Goal: Use online tool/utility: Utilize a website feature to perform a specific function

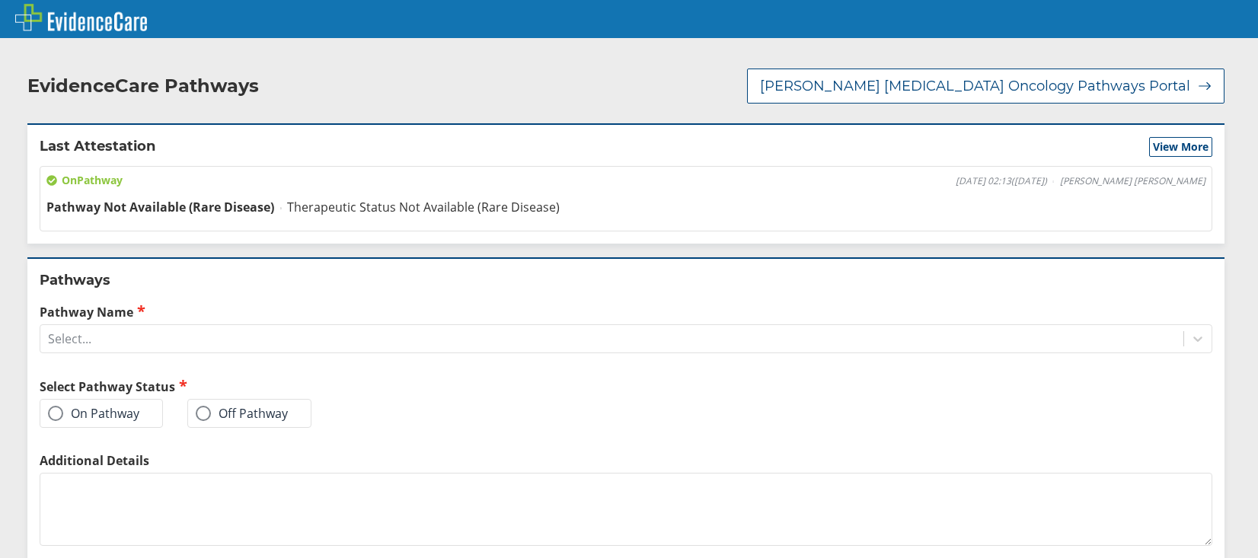
click at [1189, 212] on div "Pathway Not Available (Rare Disease) Therapeutic Status Not Available (Rare Dis…" at bounding box center [625, 207] width 1159 height 17
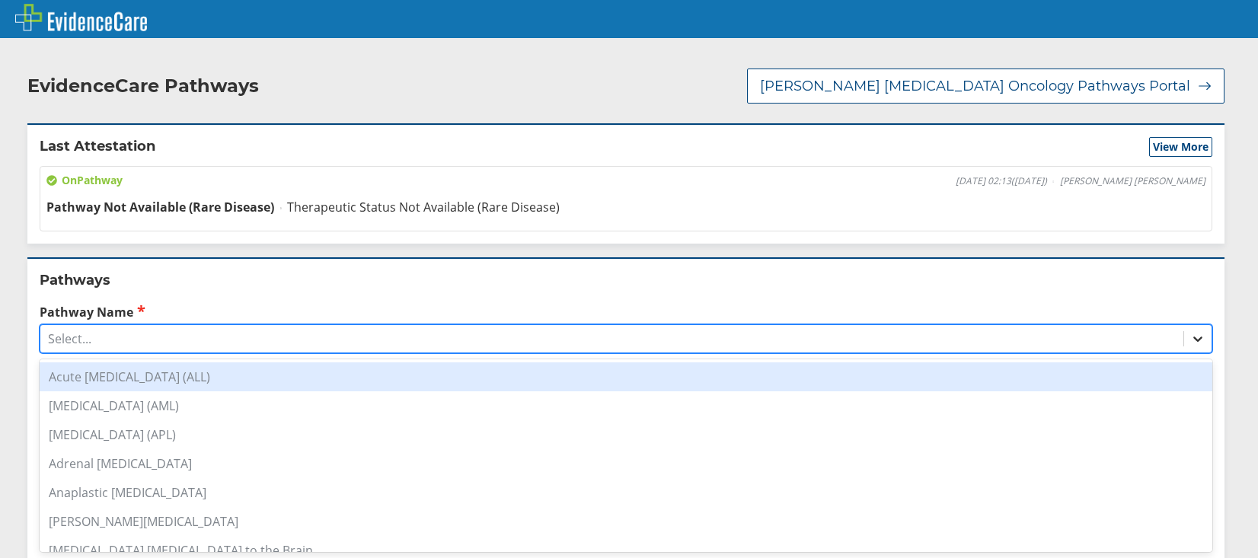
click at [1184, 343] on div at bounding box center [1197, 338] width 27 height 27
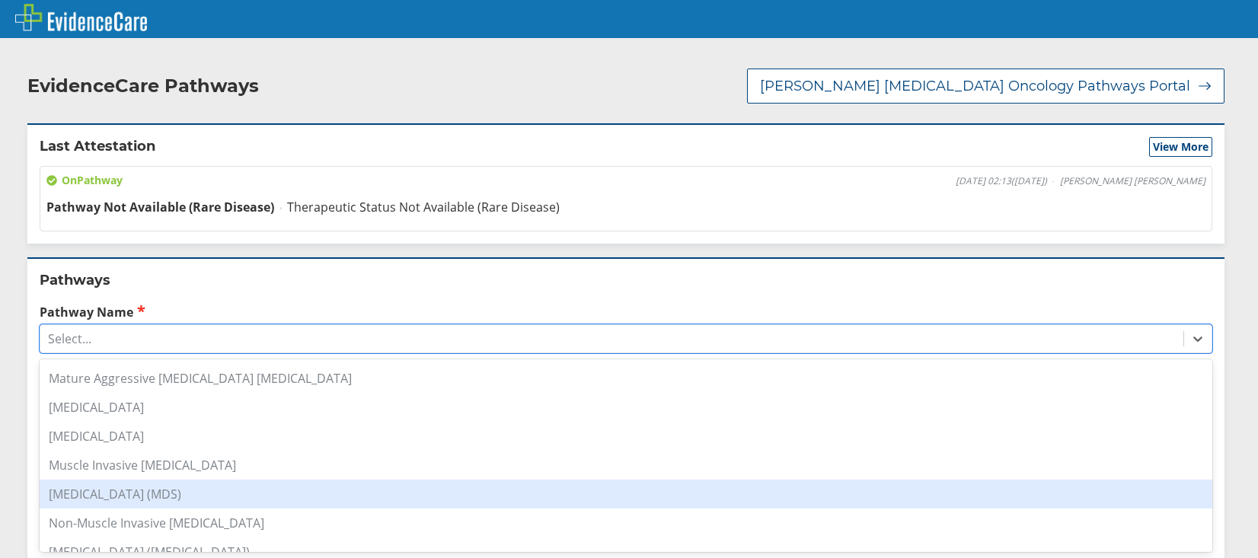
scroll to position [1142, 0]
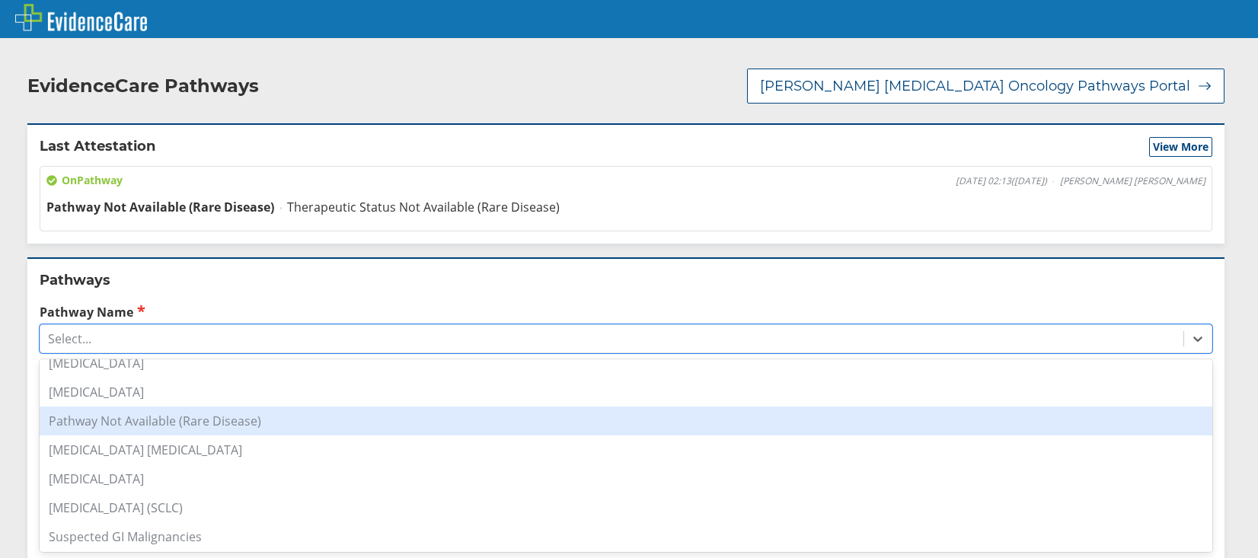
click at [155, 429] on div "Pathway Not Available (Rare Disease)" at bounding box center [626, 421] width 1173 height 29
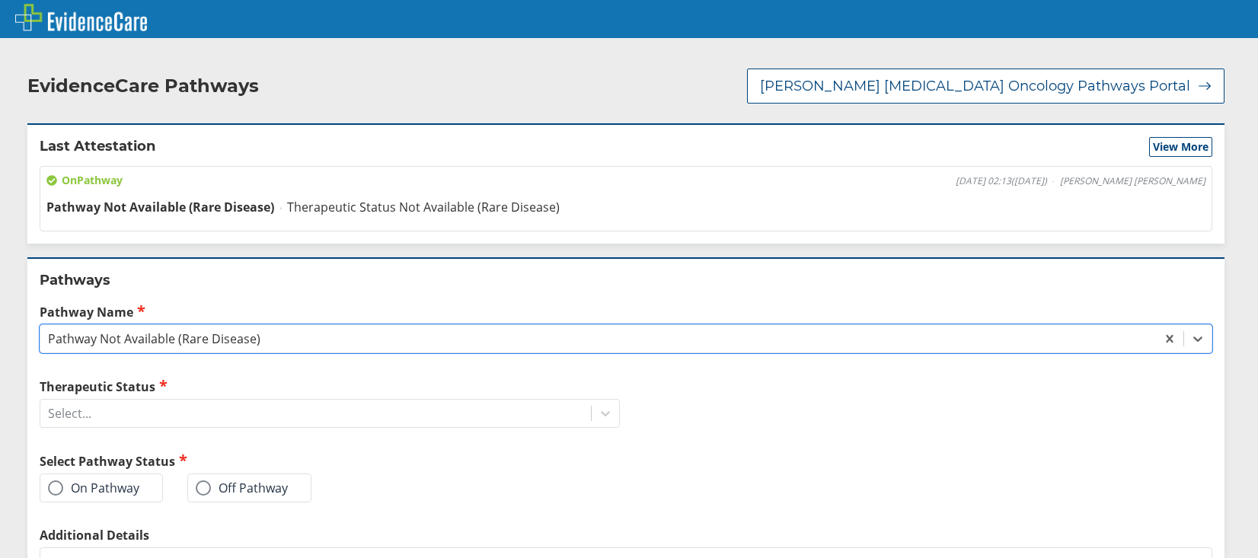
click at [62, 482] on label "On Pathway" at bounding box center [93, 487] width 91 height 15
click at [0, 0] on input "On Pathway" at bounding box center [0, 0] width 0 height 0
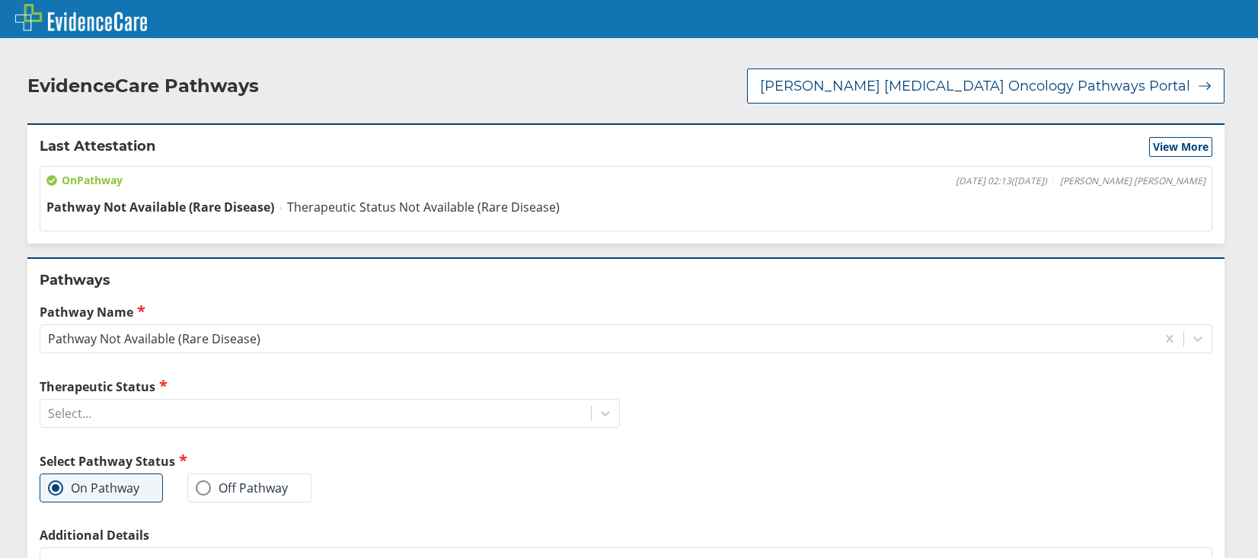
scroll to position [152, 0]
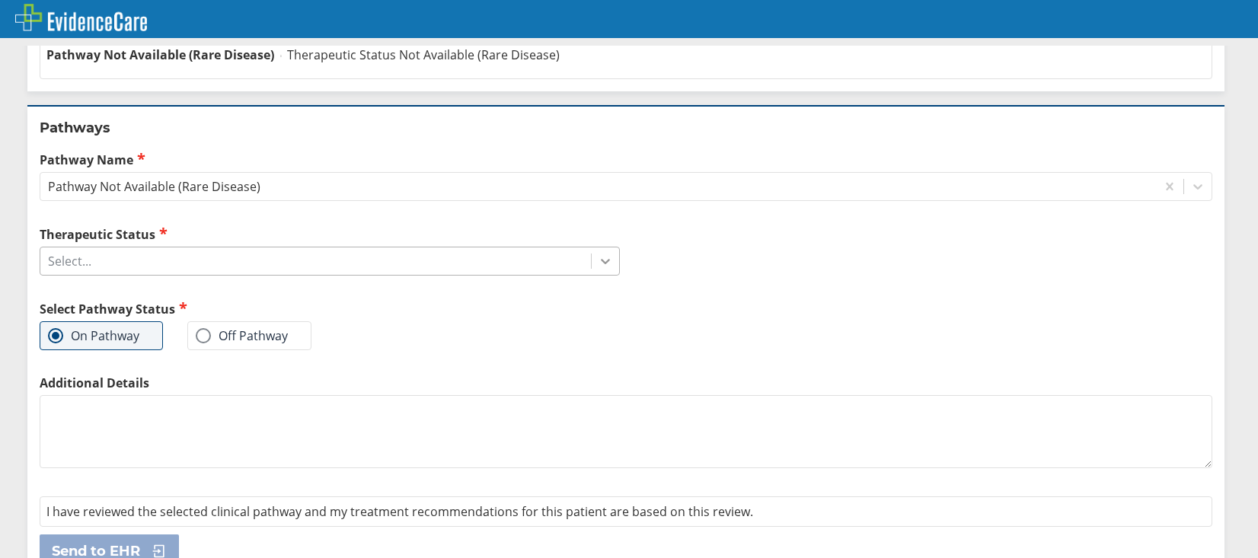
click at [598, 256] on icon at bounding box center [605, 261] width 15 height 15
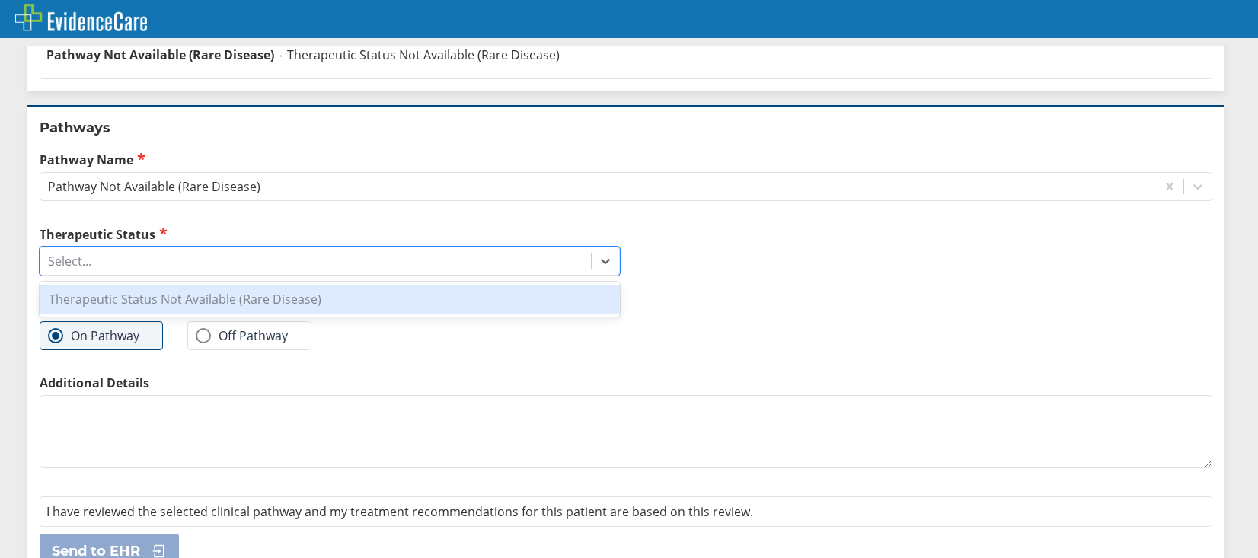
click at [141, 307] on div "Therapeutic Status Not Available (Rare Disease)" at bounding box center [330, 299] width 580 height 29
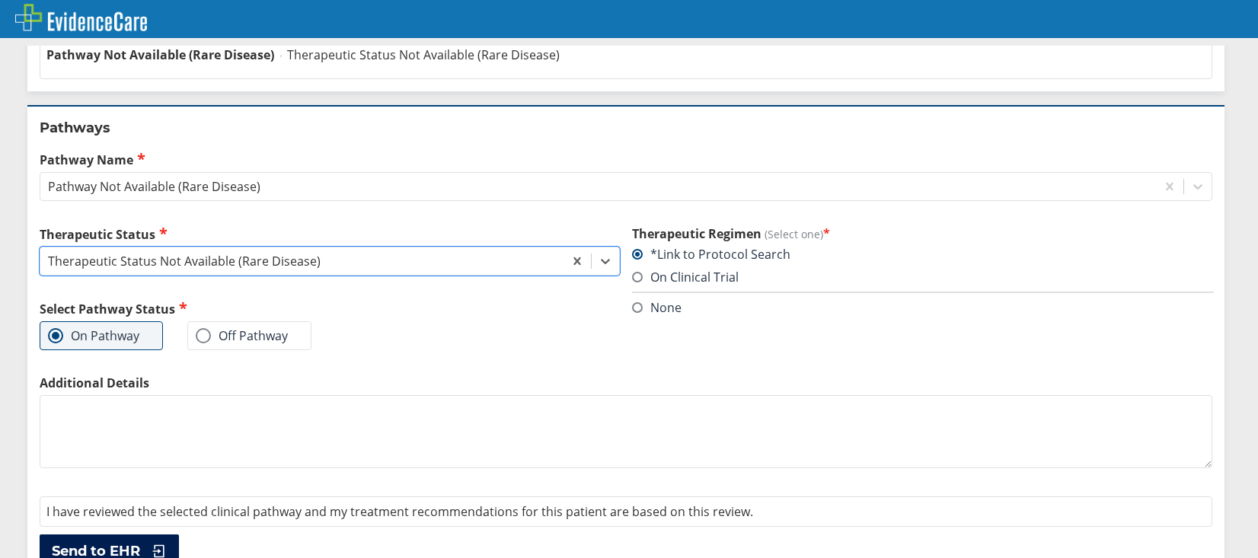
click at [89, 544] on span "Send to EHR" at bounding box center [96, 551] width 88 height 18
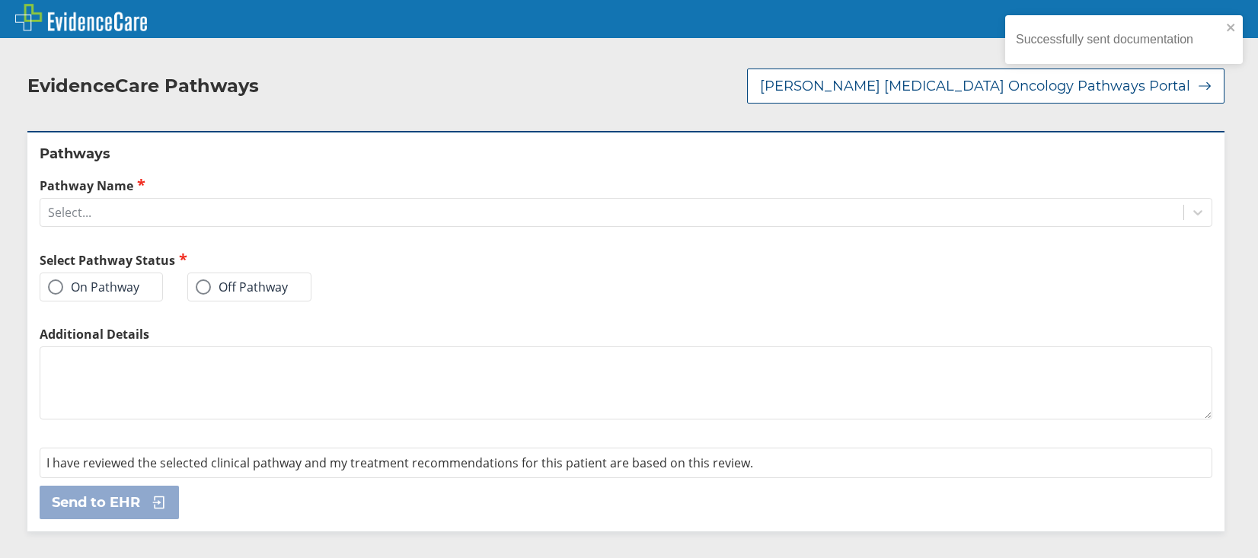
scroll to position [0, 0]
